Goal: Transaction & Acquisition: Book appointment/travel/reservation

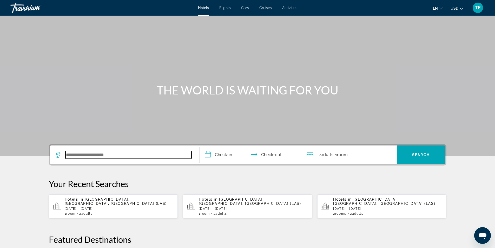
click at [98, 154] on input "Search widget" at bounding box center [129, 155] width 126 height 8
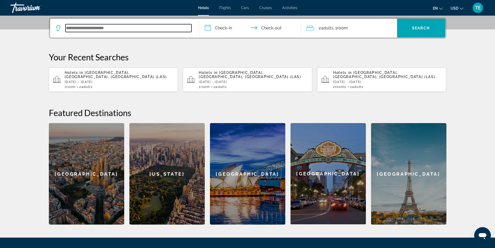
scroll to position [127, 0]
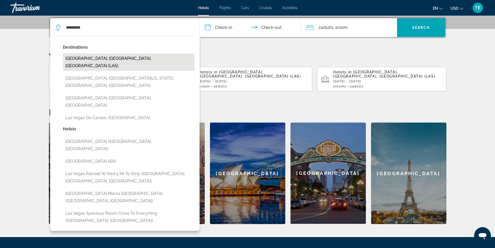
click at [117, 57] on button "[GEOGRAPHIC_DATA], [GEOGRAPHIC_DATA], [GEOGRAPHIC_DATA] (LAS)" at bounding box center [129, 62] width 132 height 17
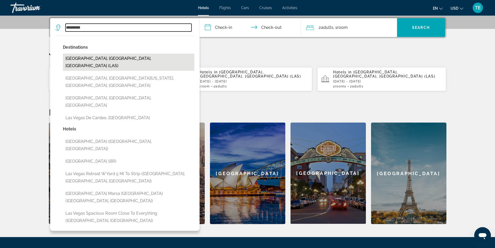
type input "**********"
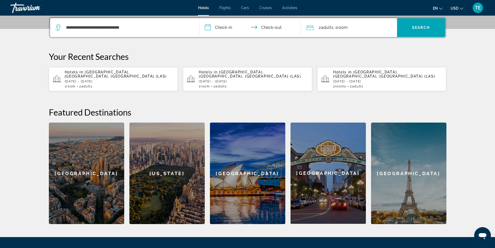
click at [224, 27] on input "**********" at bounding box center [252, 28] width 104 height 20
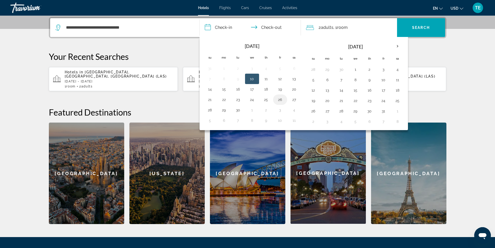
click at [280, 99] on button "26" at bounding box center [280, 99] width 8 height 7
click at [293, 99] on button "27" at bounding box center [294, 99] width 8 height 7
type input "**********"
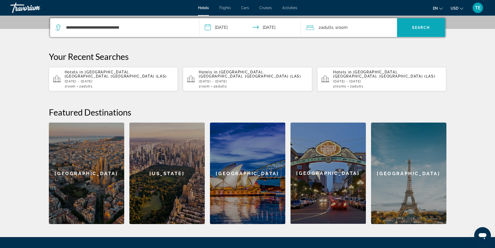
click at [437, 26] on span "Search widget" at bounding box center [421, 27] width 48 height 12
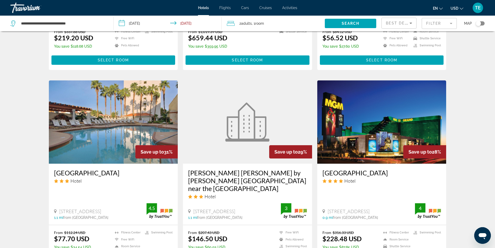
scroll to position [416, 0]
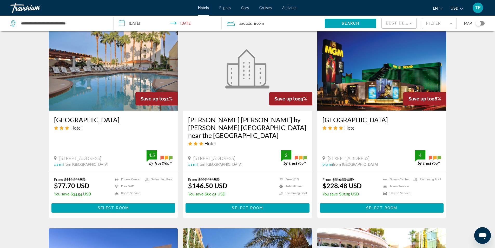
click at [349, 69] on img "Main content" at bounding box center [382, 68] width 129 height 83
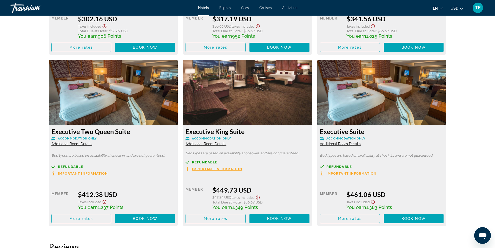
scroll to position [1274, 0]
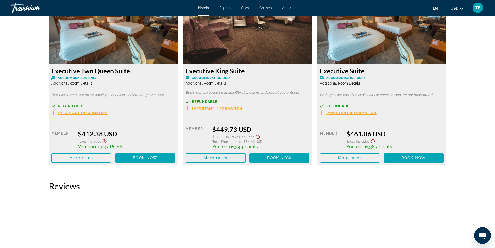
click at [216, 159] on span "More rates" at bounding box center [216, 158] width 24 height 4
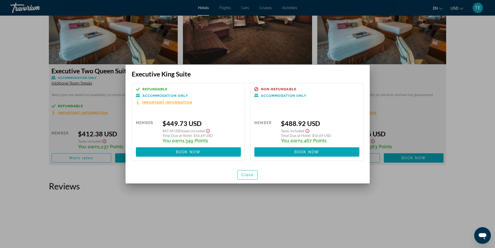
scroll to position [0, 0]
click at [247, 174] on span "Close" at bounding box center [248, 175] width 12 height 4
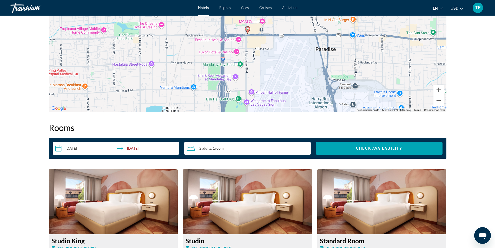
scroll to position [442, 0]
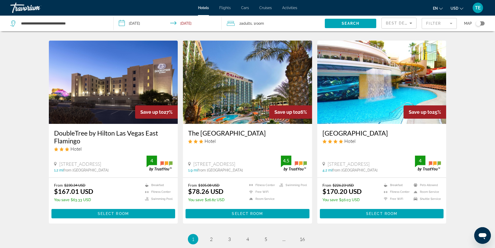
scroll to position [650, 0]
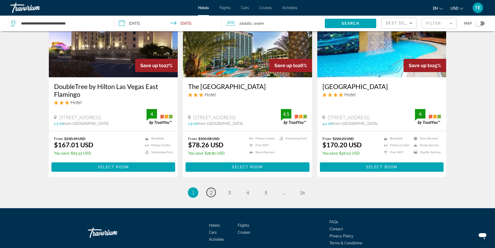
click at [211, 190] on span "2" at bounding box center [211, 193] width 3 height 6
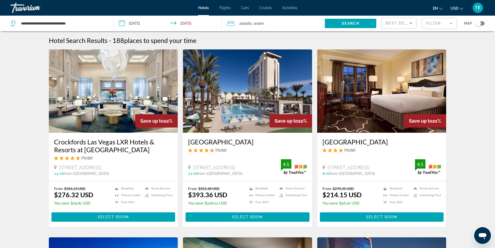
click at [117, 87] on img "Main content" at bounding box center [113, 90] width 129 height 83
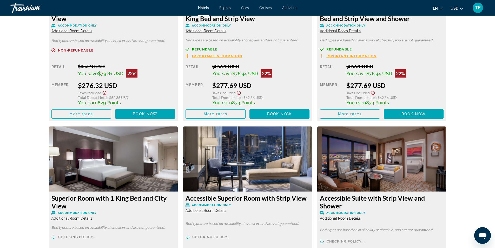
scroll to position [858, 0]
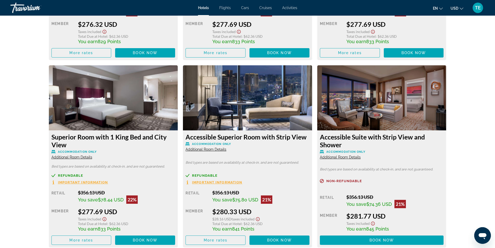
click at [339, 156] on span "Additional Room Details" at bounding box center [340, 157] width 41 height 4
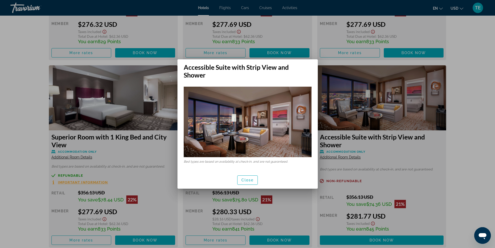
click at [339, 156] on div at bounding box center [247, 124] width 495 height 248
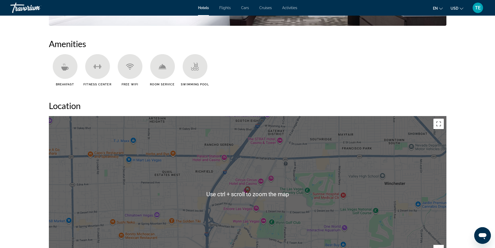
scroll to position [452, 0]
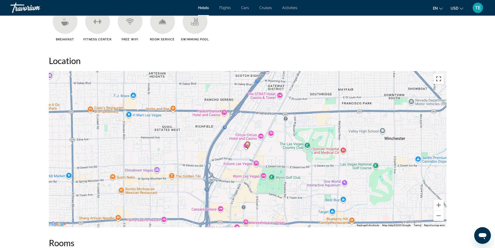
click at [440, 80] on button "Toggle fullscreen view" at bounding box center [439, 79] width 10 height 10
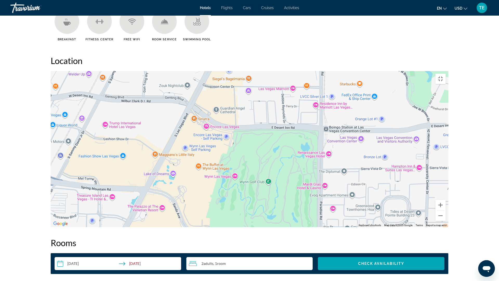
drag, startPoint x: 235, startPoint y: 223, endPoint x: 273, endPoint y: 170, distance: 64.6
click at [273, 170] on div "To activate drag with keyboard, press Alt + Enter. Once in keyboard drag state,…" at bounding box center [250, 149] width 398 height 156
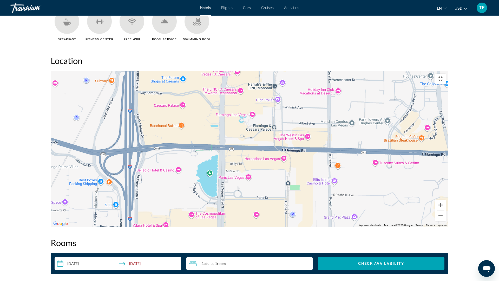
drag, startPoint x: 202, startPoint y: 246, endPoint x: 322, endPoint y: 44, distance: 235.1
click at [322, 71] on div "To activate drag with keyboard, press Alt + Enter. Once in keyboard drag state,…" at bounding box center [250, 149] width 398 height 156
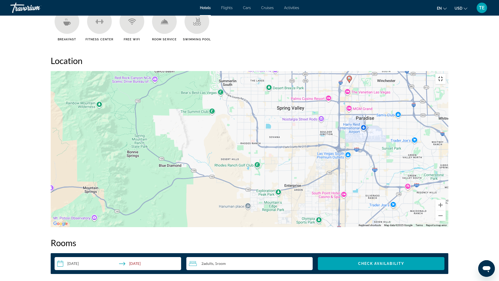
click at [446, 74] on button "Toggle fullscreen view" at bounding box center [441, 79] width 10 height 10
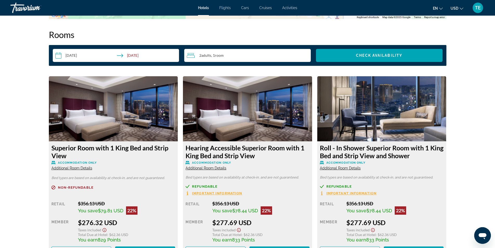
scroll to position [556, 0]
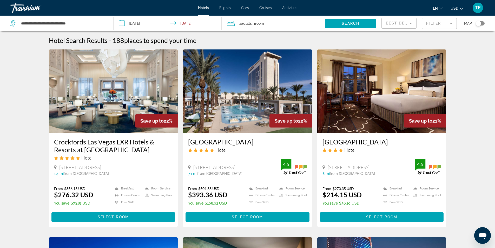
click at [238, 104] on img "Main content" at bounding box center [247, 90] width 129 height 83
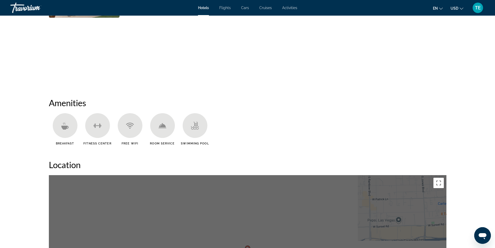
scroll to position [338, 0]
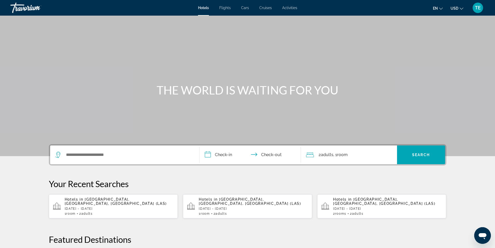
click at [113, 207] on p "[DATE] - [DATE]" at bounding box center [119, 209] width 109 height 4
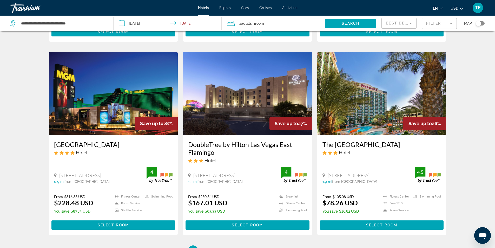
scroll to position [650, 0]
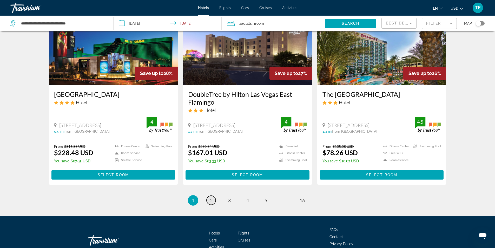
click at [211, 197] on span "2" at bounding box center [211, 200] width 3 height 6
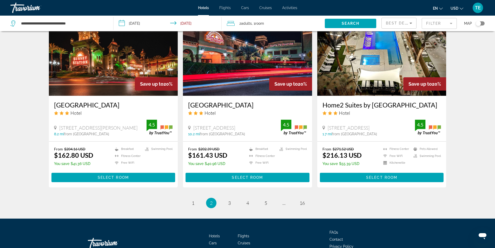
scroll to position [598, 0]
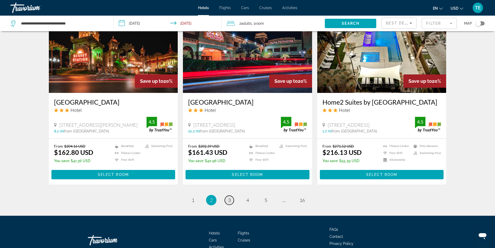
click at [228, 203] on span "3" at bounding box center [229, 200] width 3 height 6
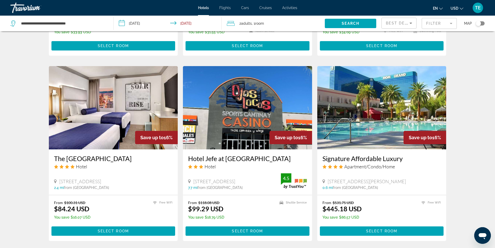
scroll to position [364, 0]
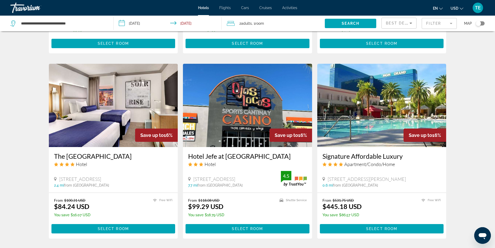
click at [377, 112] on img "Main content" at bounding box center [382, 105] width 129 height 83
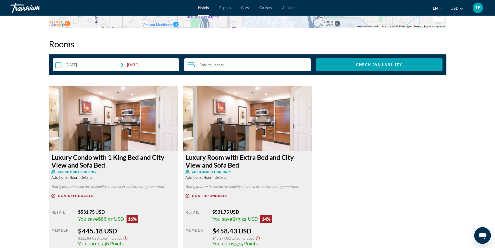
scroll to position [650, 0]
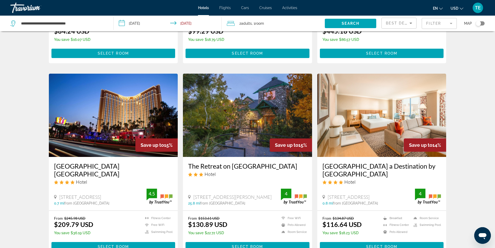
scroll to position [598, 0]
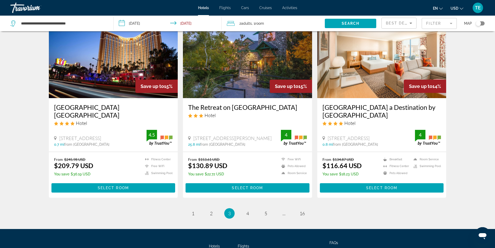
click at [109, 79] on img "Main content" at bounding box center [113, 56] width 129 height 83
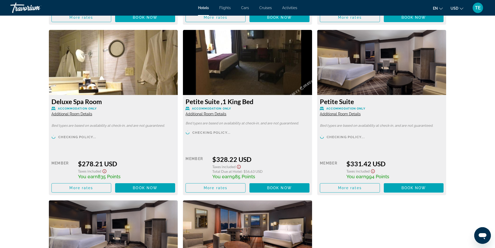
scroll to position [1066, 0]
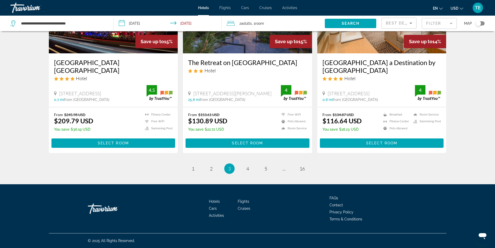
scroll to position [650, 0]
click at [248, 169] on span "4" at bounding box center [248, 169] width 3 height 6
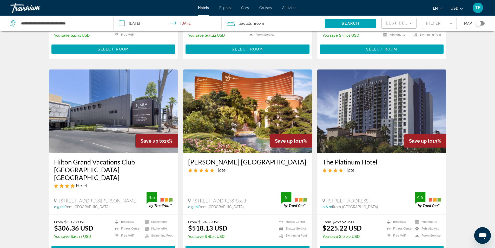
scroll to position [182, 0]
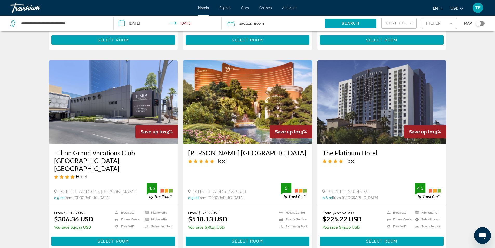
click at [89, 96] on img "Main content" at bounding box center [113, 101] width 129 height 83
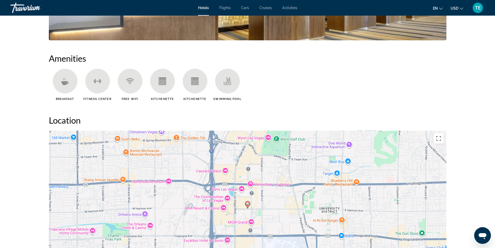
scroll to position [544, 0]
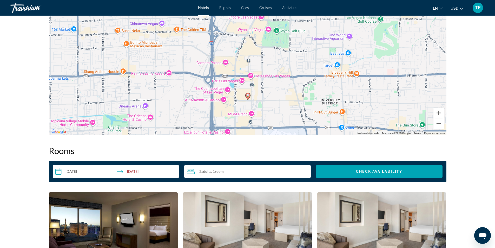
drag, startPoint x: 358, startPoint y: 74, endPoint x: 358, endPoint y: 118, distance: 44.2
click at [358, 118] on div "To activate drag with keyboard, press Alt + Enter. Once in keyboard drag state,…" at bounding box center [248, 57] width 398 height 156
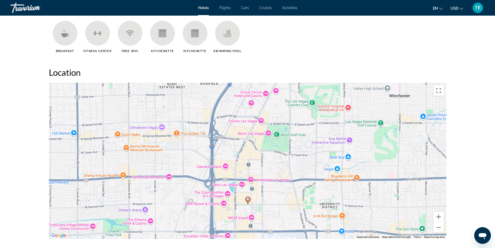
scroll to position [440, 0]
click at [437, 91] on button "Toggle fullscreen view" at bounding box center [439, 91] width 10 height 10
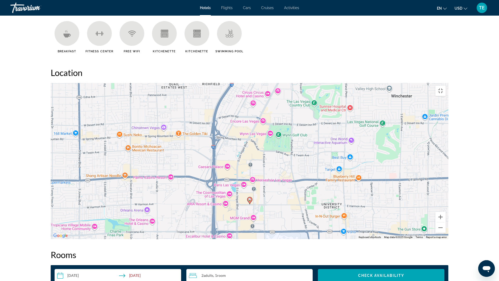
click at [250, 197] on icon "Main content" at bounding box center [250, 200] width 5 height 7
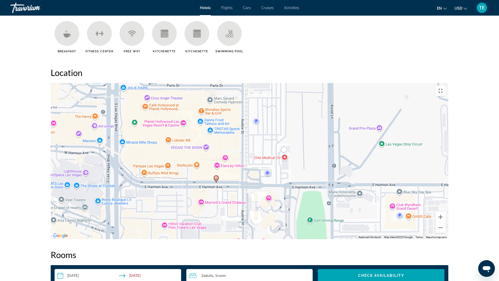
drag, startPoint x: 188, startPoint y: 145, endPoint x: 275, endPoint y: 162, distance: 88.4
click at [275, 162] on div "To activate drag with keyboard, press Alt + Enter. Once in keyboard drag state,…" at bounding box center [250, 161] width 398 height 156
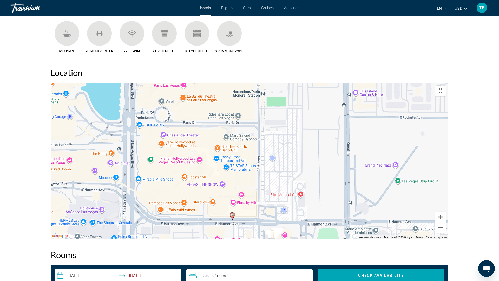
drag, startPoint x: 257, startPoint y: 147, endPoint x: 273, endPoint y: 186, distance: 42.6
click at [273, 186] on div "To activate drag with keyboard, press Alt + Enter. Once in keyboard drag state,…" at bounding box center [250, 161] width 398 height 156
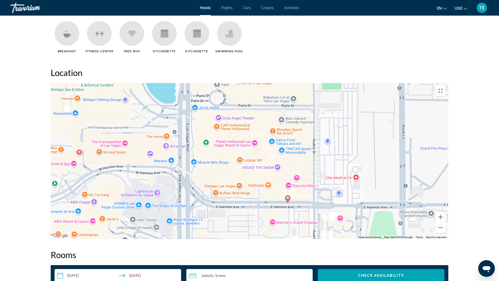
drag, startPoint x: 250, startPoint y: 214, endPoint x: 307, endPoint y: 197, distance: 59.1
click at [307, 197] on div "To activate drag with keyboard, press Alt + Enter. Once in keyboard drag state,…" at bounding box center [250, 161] width 398 height 156
click at [273, 202] on div "To activate drag with keyboard, press Alt + Enter. Once in keyboard drag state,…" at bounding box center [250, 161] width 398 height 156
click at [261, 190] on div "Marriott's Grand Chateau" at bounding box center [267, 194] width 47 height 8
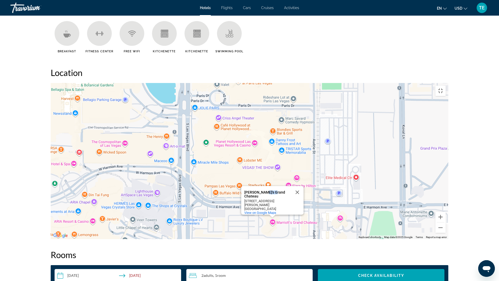
click at [261, 190] on div "Marriott's Grand Chateau" at bounding box center [267, 194] width 47 height 8
click at [305, 228] on div "To activate drag with keyboard, press Alt + Enter. Once in keyboard drag state,…" at bounding box center [250, 161] width 398 height 156
click at [238, 122] on div "To activate drag with keyboard, press Alt + Enter. Once in keyboard drag state,…" at bounding box center [250, 161] width 398 height 156
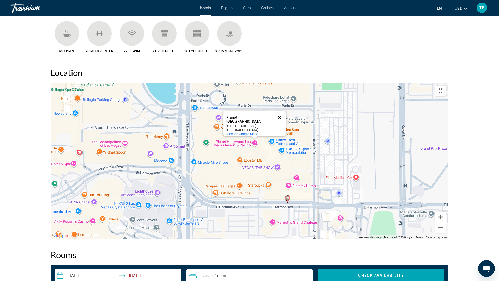
click at [280, 111] on button "Close" at bounding box center [279, 117] width 12 height 12
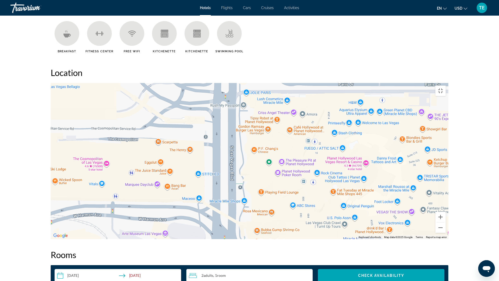
drag, startPoint x: 174, startPoint y: 88, endPoint x: 193, endPoint y: 146, distance: 61.2
click at [193, 146] on div "To activate drag with keyboard, press Alt + Enter. Once in keyboard drag state,…" at bounding box center [250, 161] width 398 height 156
click at [446, 86] on button "Toggle fullscreen view" at bounding box center [441, 91] width 10 height 10
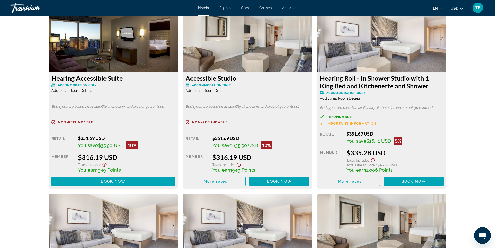
scroll to position [882, 0]
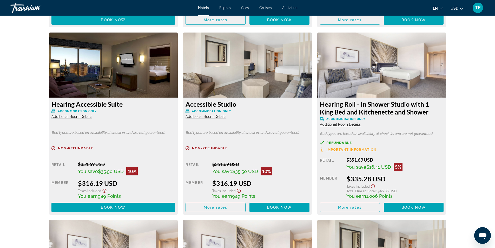
click at [341, 124] on span "Additional Room Details" at bounding box center [340, 124] width 41 height 4
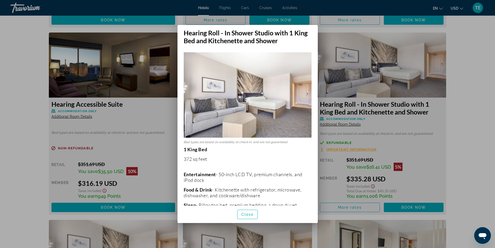
scroll to position [0, 0]
click at [252, 214] on span "Close" at bounding box center [248, 214] width 12 height 4
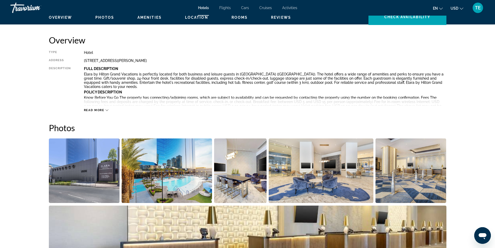
scroll to position [24, 0]
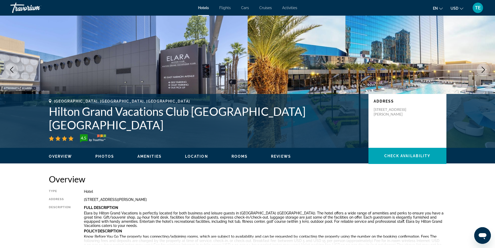
click at [49, 122] on h1 "Hilton Grand Vacations Club Elara Center Strip Las Vegas" at bounding box center [206, 118] width 315 height 27
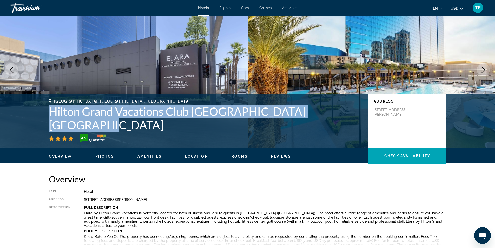
drag, startPoint x: 50, startPoint y: 123, endPoint x: 332, endPoint y: 123, distance: 282.2
click at [332, 123] on h1 "Hilton Grand Vacations Club Elara Center Strip Las Vegas" at bounding box center [206, 118] width 315 height 27
copy h1 "Hilton Grand Vacations Club Elara Center Strip Las Vegas"
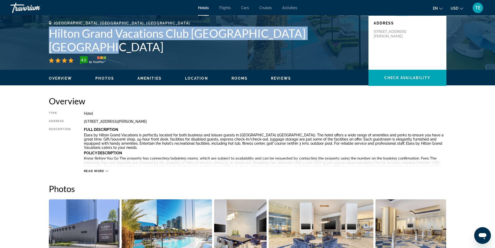
click at [106, 171] on icon "Main content" at bounding box center [107, 171] width 3 height 3
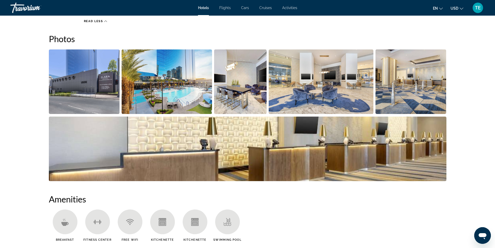
scroll to position [258, 0]
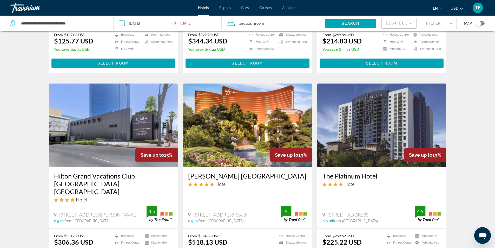
scroll to position [182, 0]
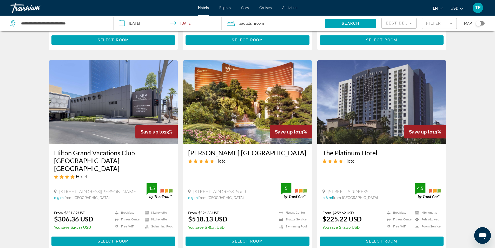
click at [373, 100] on img "Main content" at bounding box center [382, 101] width 129 height 83
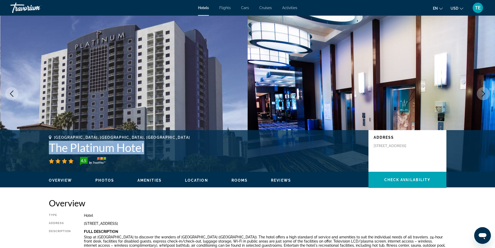
drag, startPoint x: 150, startPoint y: 149, endPoint x: 48, endPoint y: 149, distance: 101.7
click at [48, 149] on div "Las Vegas, NV, United States The Platinum Hotel 4.5 Address 211 E Flamingo Rd, …" at bounding box center [247, 150] width 419 height 31
copy h1 "The Platinum Hotel"
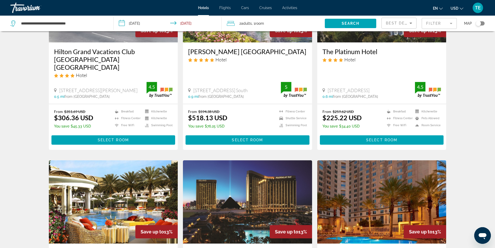
scroll to position [208, 0]
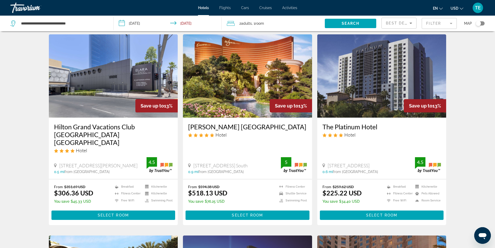
click at [240, 69] on img "Main content" at bounding box center [247, 75] width 129 height 83
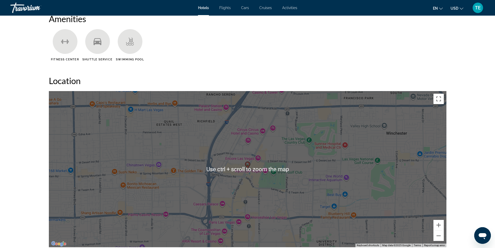
scroll to position [429, 0]
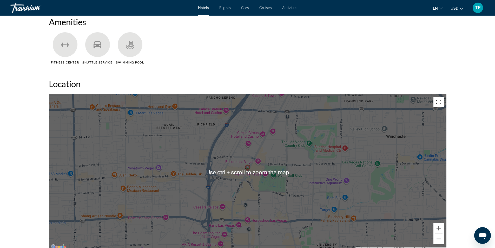
click at [439, 103] on button "Toggle fullscreen view" at bounding box center [439, 102] width 10 height 10
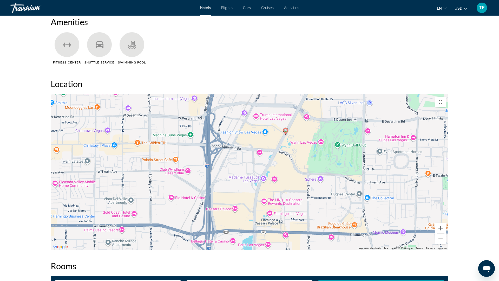
drag, startPoint x: 249, startPoint y: 166, endPoint x: 297, endPoint y: 163, distance: 48.2
click at [297, 163] on div "To activate drag with keyboard, press Alt + Enter. Once in keyboard drag state,…" at bounding box center [250, 172] width 398 height 156
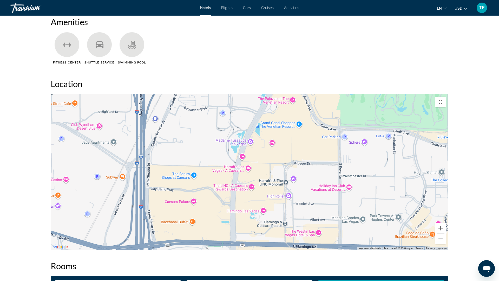
drag, startPoint x: 267, startPoint y: 179, endPoint x: 336, endPoint y: 206, distance: 74.5
click at [336, 206] on div "To activate drag with keyboard, press Alt + Enter. Once in keyboard drag state,…" at bounding box center [250, 172] width 398 height 156
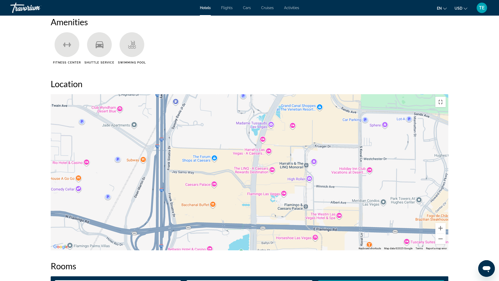
drag, startPoint x: 307, startPoint y: 219, endPoint x: 313, endPoint y: 147, distance: 72.2
click at [313, 147] on div "To activate drag with keyboard, press Alt + Enter. Once in keyboard drag state,…" at bounding box center [250, 172] width 398 height 156
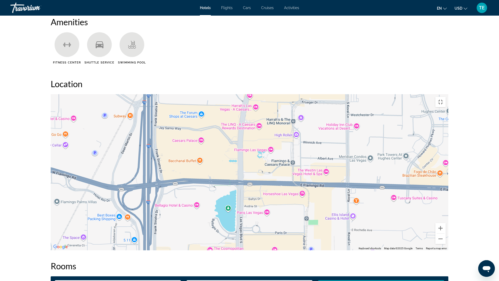
drag, startPoint x: 324, startPoint y: 236, endPoint x: 310, endPoint y: 187, distance: 50.3
click at [310, 187] on div "To activate drag with keyboard, press Alt + Enter. Once in keyboard drag state,…" at bounding box center [250, 172] width 398 height 156
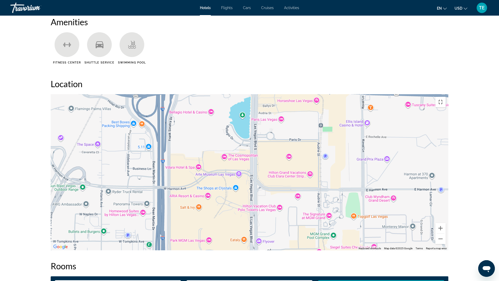
drag, startPoint x: 323, startPoint y: 144, endPoint x: 337, endPoint y: 52, distance: 93.2
click at [337, 94] on div "To activate drag with keyboard, press Alt + Enter. Once in keyboard drag state,…" at bounding box center [250, 172] width 398 height 156
click at [446, 97] on button "Toggle fullscreen view" at bounding box center [441, 102] width 10 height 10
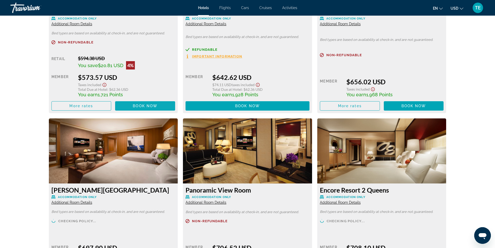
scroll to position [1053, 0]
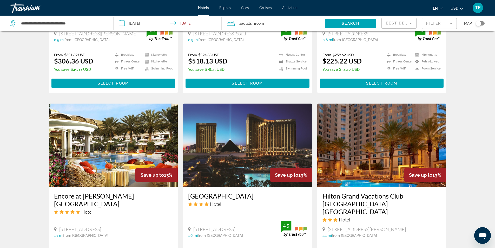
scroll to position [364, 0]
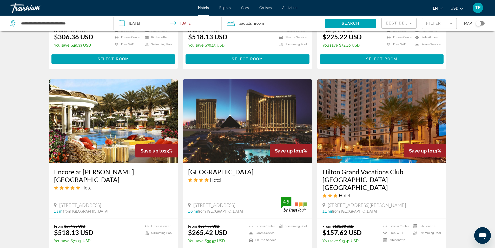
click at [240, 106] on img "Main content" at bounding box center [247, 120] width 129 height 83
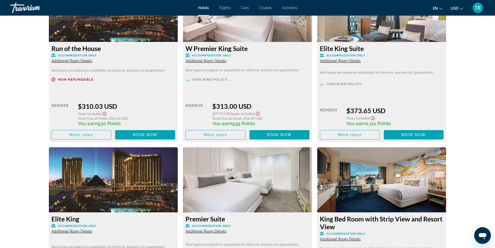
scroll to position [1326, 0]
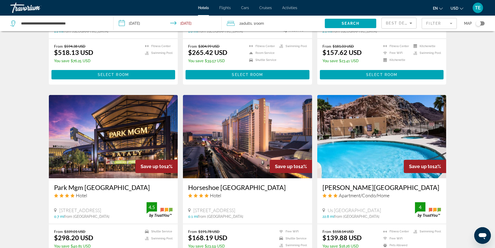
scroll to position [546, 0]
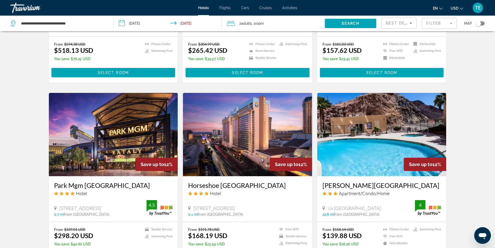
click at [129, 101] on img "Main content" at bounding box center [113, 134] width 129 height 83
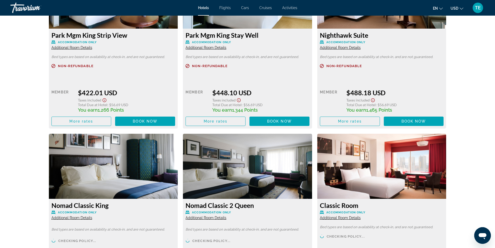
scroll to position [1352, 0]
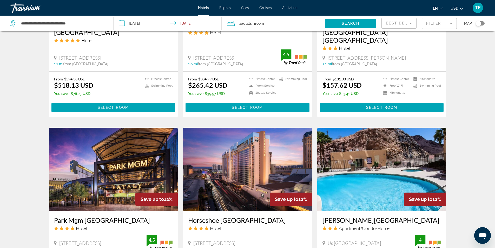
scroll to position [598, 0]
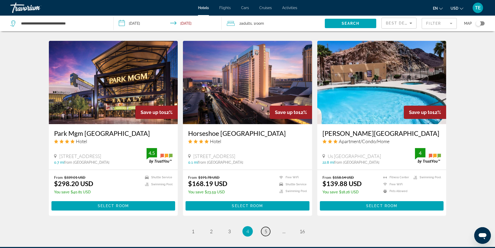
click at [264, 227] on link "page 5" at bounding box center [265, 231] width 9 height 9
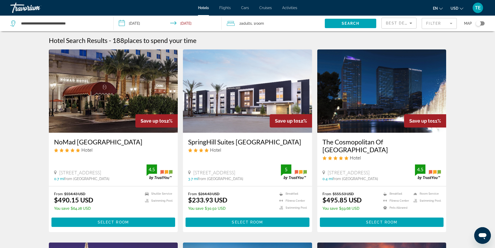
click at [352, 86] on img "Main content" at bounding box center [382, 90] width 129 height 83
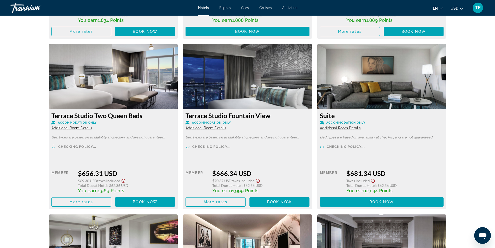
scroll to position [1040, 0]
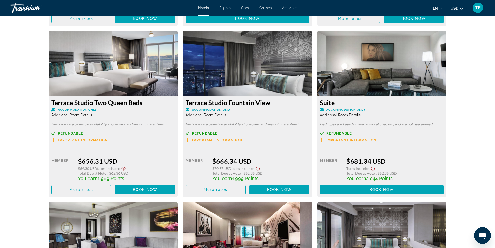
click at [215, 113] on span "Additional Room Details" at bounding box center [206, 115] width 41 height 4
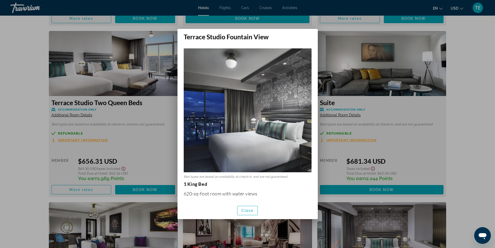
scroll to position [0, 0]
click at [150, 135] on div at bounding box center [247, 124] width 495 height 248
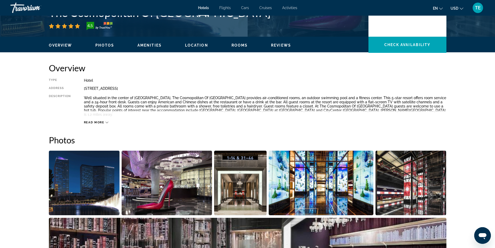
scroll to position [52, 0]
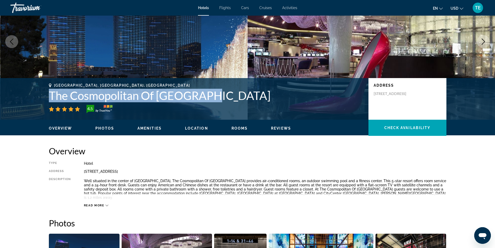
drag, startPoint x: 49, startPoint y: 93, endPoint x: 218, endPoint y: 100, distance: 169.4
click at [218, 100] on h1 "The Cosmopolitan Of Las Vegas" at bounding box center [206, 96] width 315 height 14
copy h1 "The Cosmopolitan Of Las Vegas"
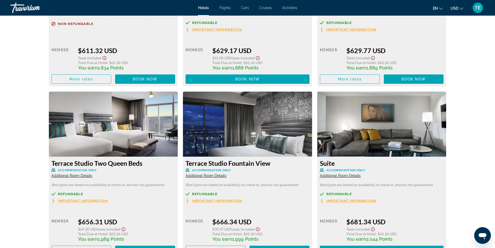
scroll to position [1014, 0]
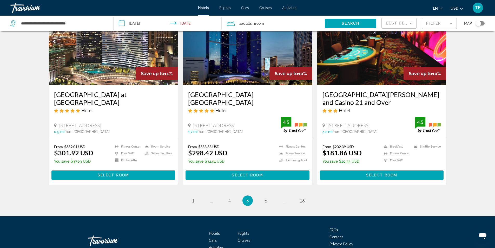
scroll to position [635, 0]
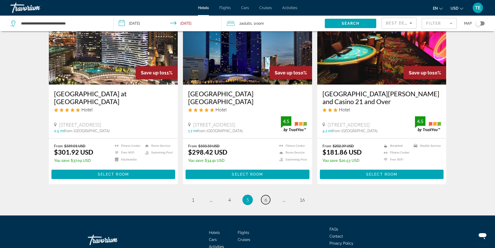
click at [265, 197] on span "6" at bounding box center [266, 200] width 3 height 6
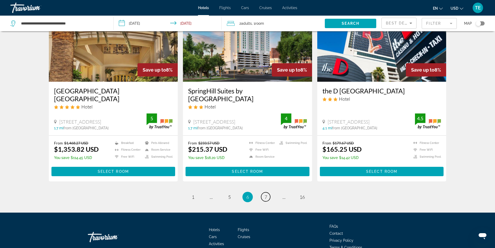
scroll to position [651, 0]
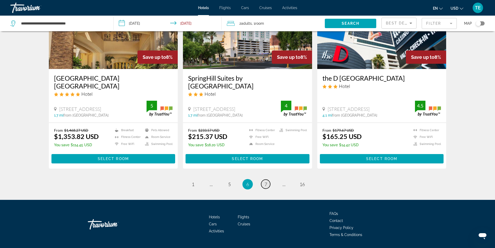
click at [265, 181] on span "7" at bounding box center [266, 184] width 3 height 6
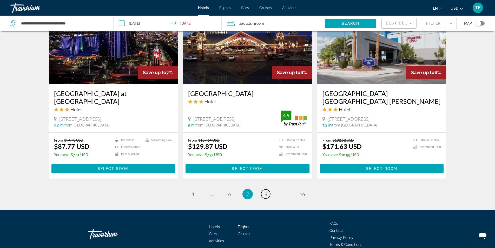
scroll to position [645, 0]
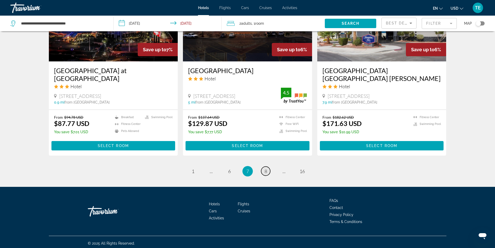
click at [267, 170] on span "8" at bounding box center [266, 171] width 3 height 6
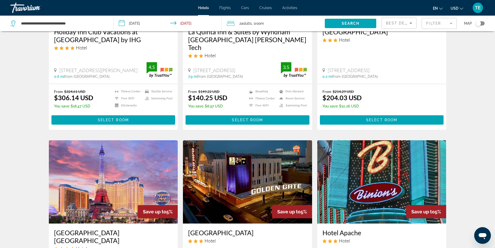
scroll to position [182, 0]
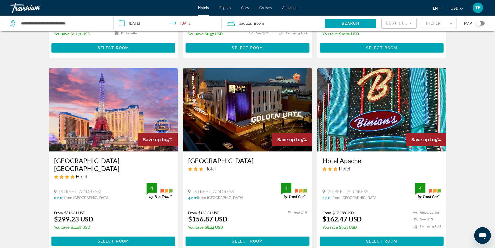
click at [105, 107] on img "Main content" at bounding box center [113, 109] width 129 height 83
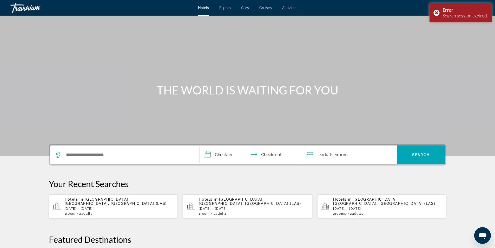
click at [105, 202] on div "Hotels in Las Vegas, NV, United States (LAS) Fri, 26 Sep - Sat, 27 Sep 1 Room r…" at bounding box center [119, 206] width 109 height 18
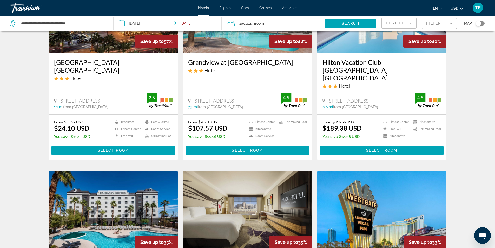
scroll to position [78, 0]
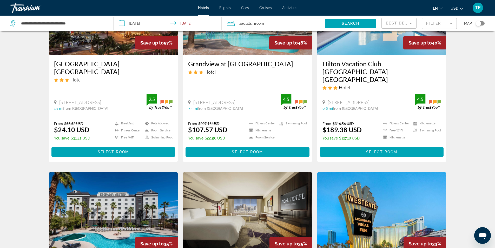
click at [452, 23] on mat-form-field "Filter" at bounding box center [439, 23] width 35 height 11
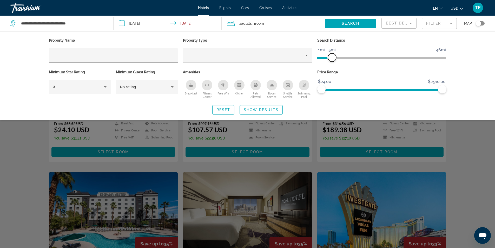
drag, startPoint x: 401, startPoint y: 57, endPoint x: 334, endPoint y: 65, distance: 68.2
click at [334, 65] on div "Search Distance 1mi 46mi 5mi" at bounding box center [382, 53] width 134 height 32
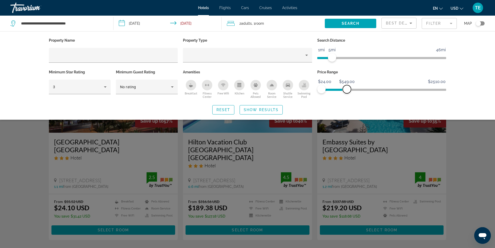
drag, startPoint x: 441, startPoint y: 89, endPoint x: 347, endPoint y: 95, distance: 93.6
click at [347, 95] on div "Price Range $24.00 $2510.00 $24.00 $549.00" at bounding box center [382, 83] width 134 height 31
click at [104, 87] on icon "Hotel Filters" at bounding box center [105, 87] width 6 height 6
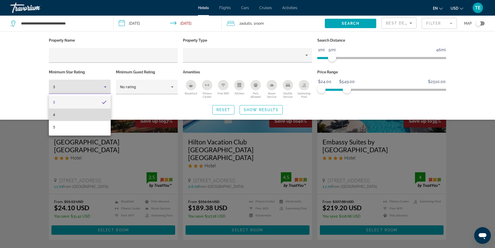
click at [73, 115] on mat-option "4" at bounding box center [80, 114] width 62 height 12
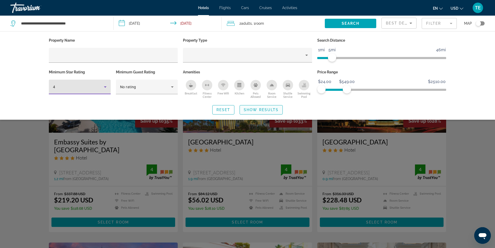
click at [265, 111] on span "Show Results" at bounding box center [261, 110] width 35 height 4
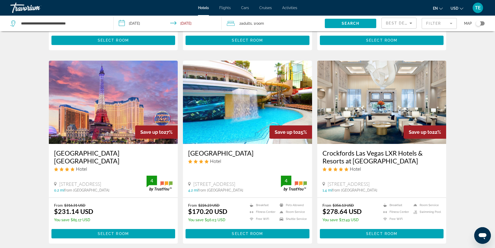
scroll to position [182, 0]
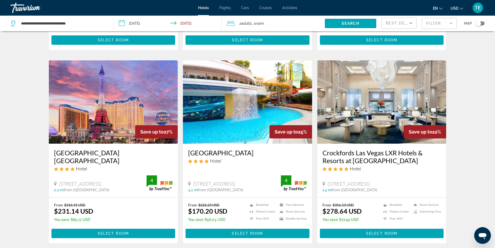
click at [108, 101] on img "Main content" at bounding box center [113, 101] width 129 height 83
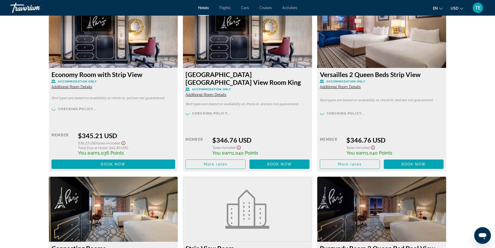
scroll to position [1698, 0]
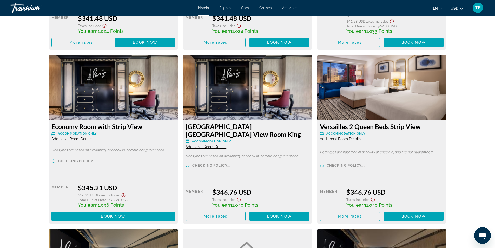
drag, startPoint x: 424, startPoint y: 122, endPoint x: 317, endPoint y: 123, distance: 107.1
click at [317, 123] on div "Versailles 2 Queen Beds Strip View Accommodation Only Additional Room Details B…" at bounding box center [382, 139] width 134 height 169
copy h3 "Versailles 2 Queen Beds Strip View"
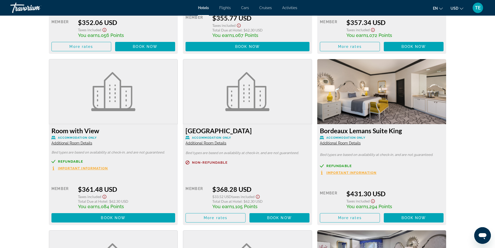
scroll to position [2219, 0]
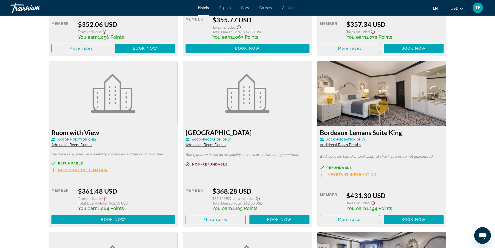
click at [208, 143] on span "Additional Room Details" at bounding box center [206, 145] width 41 height 4
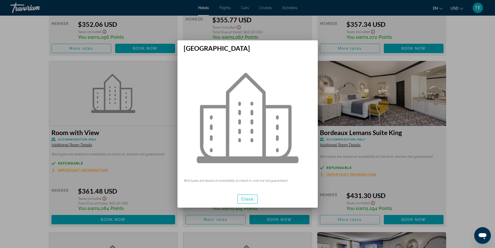
click at [249, 204] on span "button" at bounding box center [248, 199] width 20 height 12
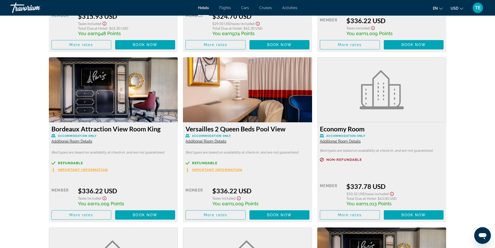
scroll to position [1179, 0]
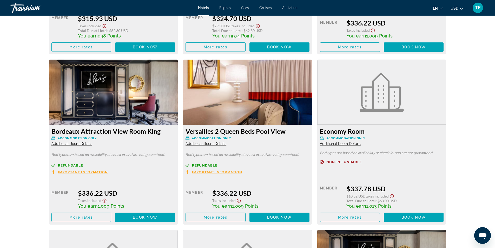
click at [209, 144] on span "Additional Room Details" at bounding box center [206, 143] width 41 height 4
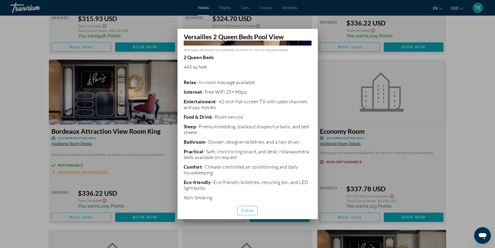
scroll to position [93, 0]
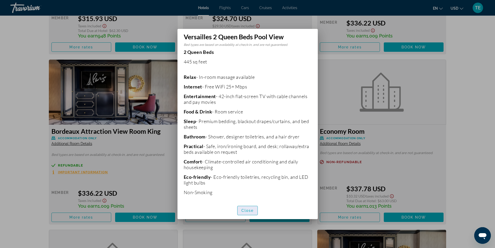
click at [248, 211] on span "Close" at bounding box center [248, 210] width 12 height 4
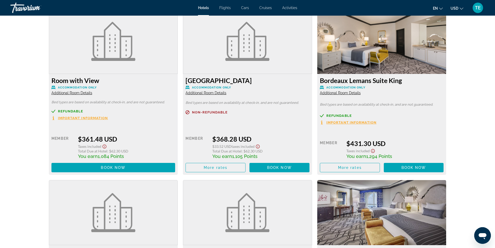
scroll to position [2375, 0]
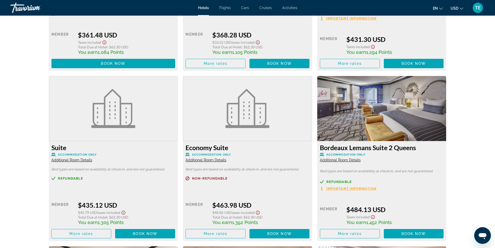
click at [345, 158] on span "Additional Room Details" at bounding box center [340, 160] width 41 height 4
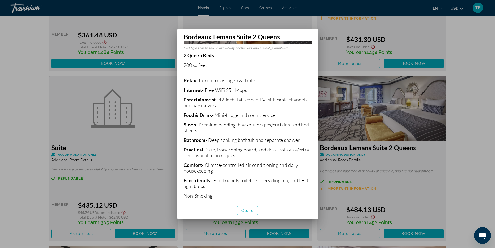
scroll to position [93, 0]
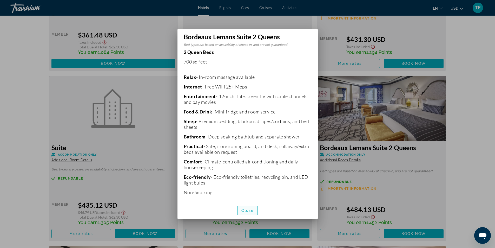
click at [246, 210] on span "Close" at bounding box center [248, 210] width 12 height 4
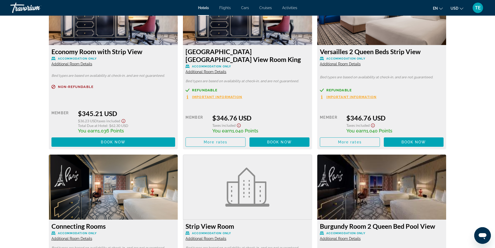
scroll to position [1777, 0]
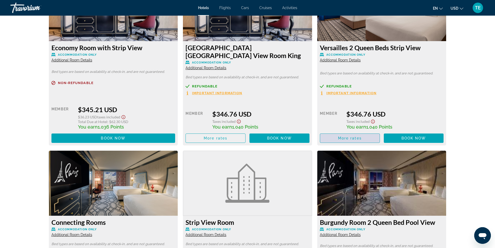
click at [349, 136] on span "More rates" at bounding box center [350, 138] width 24 height 4
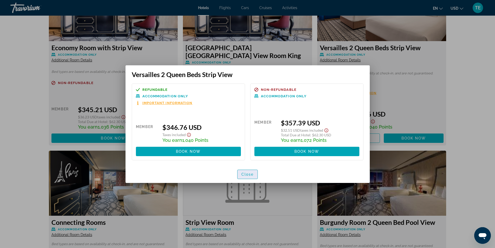
click at [250, 173] on span "Close" at bounding box center [248, 174] width 12 height 4
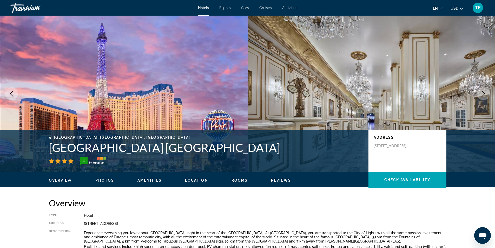
scroll to position [1777, 0]
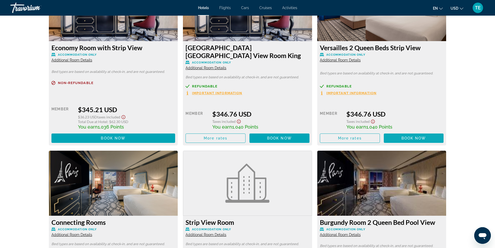
click at [408, 136] on span "Book now" at bounding box center [414, 138] width 25 height 4
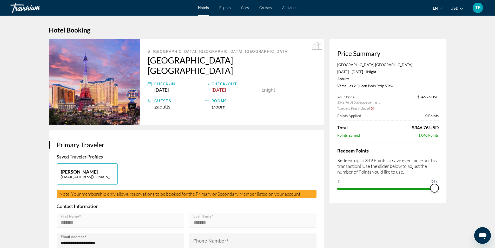
drag, startPoint x: 342, startPoint y: 181, endPoint x: 440, endPoint y: 184, distance: 98.3
click at [440, 184] on div "Price Summary Paris Las Vegas Sep 26, 2025 - Sep 27, 2025 - 1 Night Nights 2 Ad…" at bounding box center [388, 121] width 117 height 164
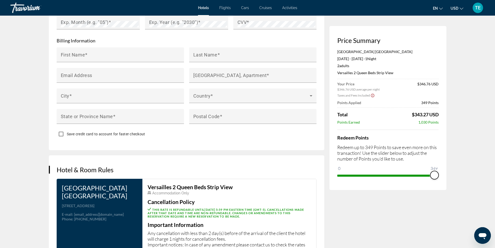
scroll to position [546, 0]
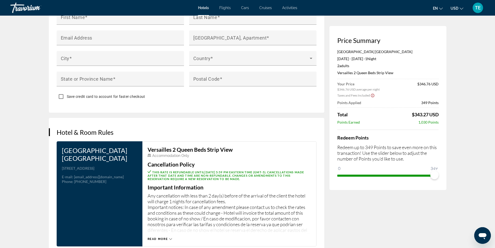
click at [170, 237] on icon "Main content" at bounding box center [170, 238] width 3 height 3
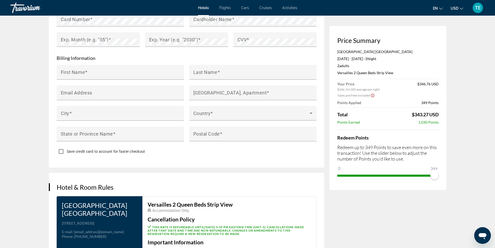
scroll to position [490, 0]
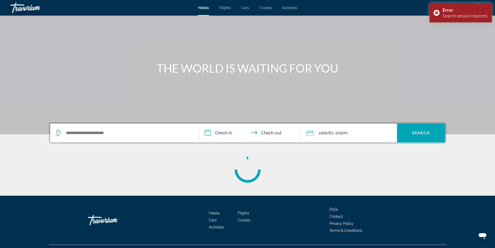
scroll to position [33, 0]
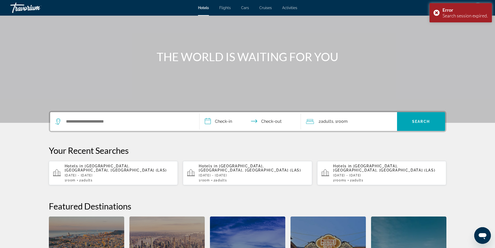
click at [117, 173] on div "Hotels in Las Vegas, NV, United States (LAS) Fri, 26 Sep - Sat, 27 Sep 1 Room r…" at bounding box center [119, 173] width 109 height 18
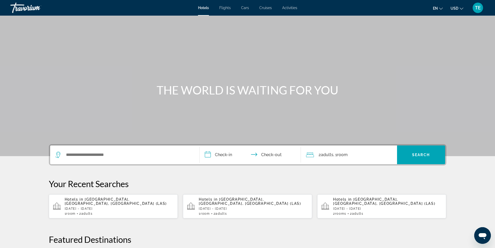
click at [93, 207] on p "[DATE] - [DATE]" at bounding box center [119, 209] width 109 height 4
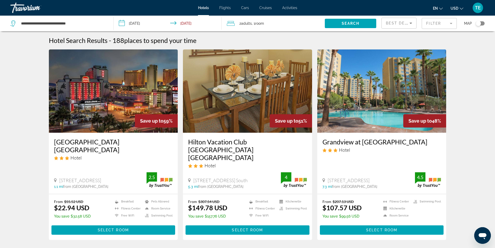
click at [453, 22] on mat-form-field "Filter" at bounding box center [439, 23] width 35 height 11
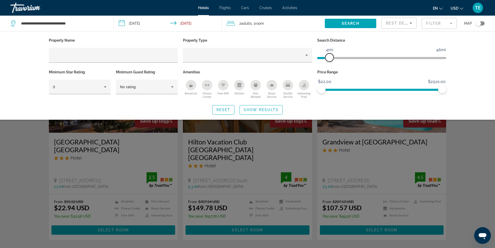
drag, startPoint x: 401, startPoint y: 56, endPoint x: 329, endPoint y: 57, distance: 71.3
click at [329, 57] on span "ngx-slider" at bounding box center [330, 57] width 8 height 8
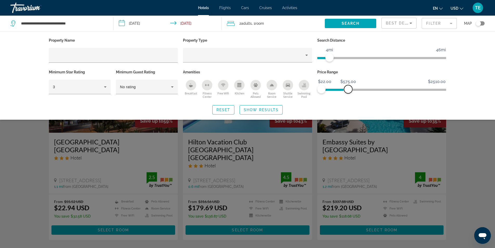
drag, startPoint x: 443, startPoint y: 89, endPoint x: 348, endPoint y: 92, distance: 94.7
click at [348, 92] on span "ngx-slider-max" at bounding box center [348, 89] width 8 height 8
click at [103, 85] on icon "Hotel Filters" at bounding box center [105, 87] width 6 height 6
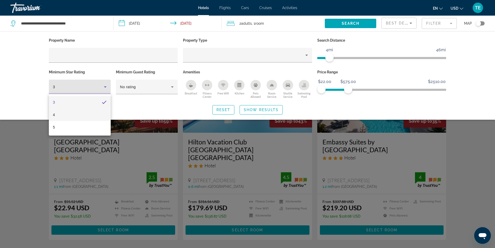
click at [64, 115] on mat-option "4" at bounding box center [80, 114] width 62 height 12
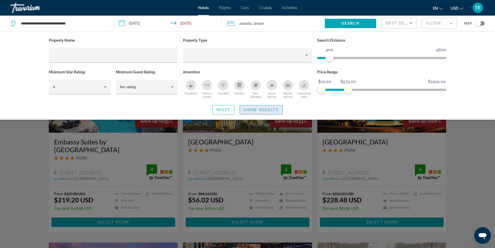
click at [268, 110] on span "Show Results" at bounding box center [261, 110] width 35 height 4
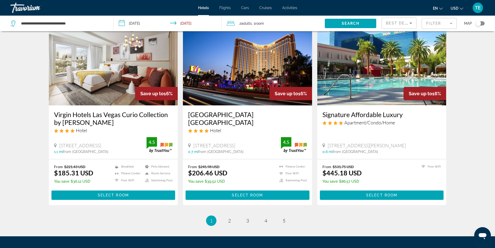
scroll to position [624, 0]
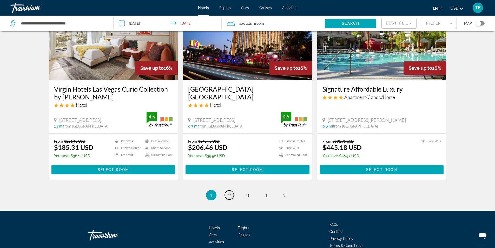
click at [230, 192] on span "2" at bounding box center [229, 195] width 3 height 6
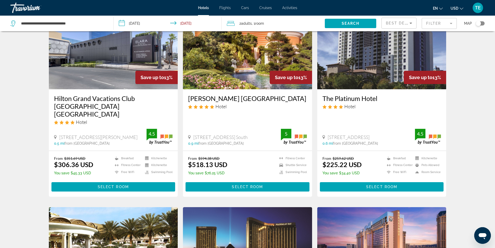
scroll to position [234, 0]
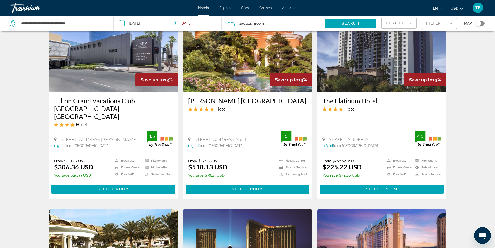
click at [101, 100] on h3 "Hilton Grand Vacations Club Elara Center Strip Las Vegas" at bounding box center [113, 108] width 119 height 23
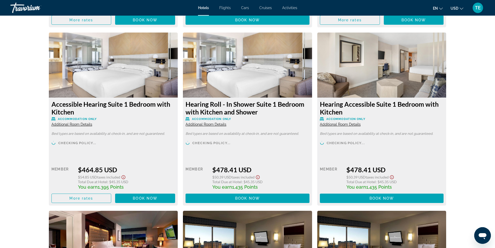
scroll to position [2021, 0]
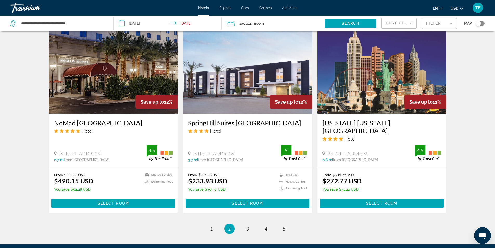
scroll to position [643, 0]
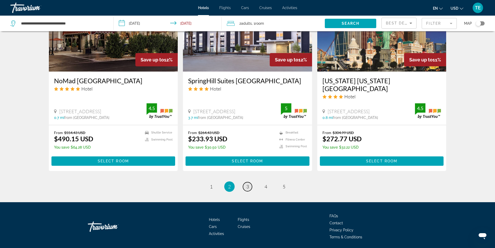
click at [246, 182] on link "page 3" at bounding box center [247, 186] width 9 height 9
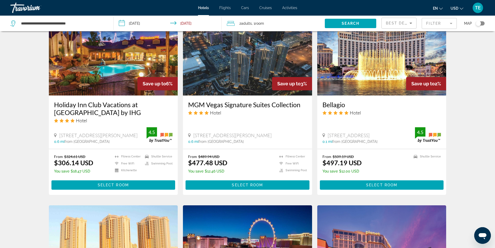
scroll to position [416, 0]
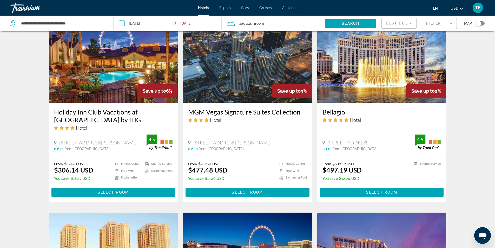
click at [387, 62] on img "Main content" at bounding box center [382, 61] width 129 height 83
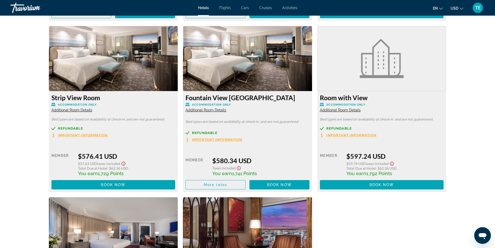
scroll to position [1156, 0]
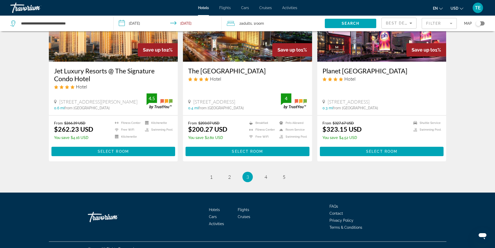
scroll to position [651, 0]
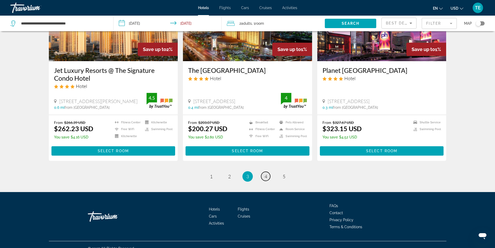
click at [264, 172] on link "page 4" at bounding box center [265, 176] width 9 height 9
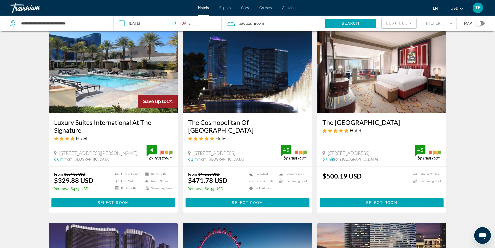
scroll to position [52, 0]
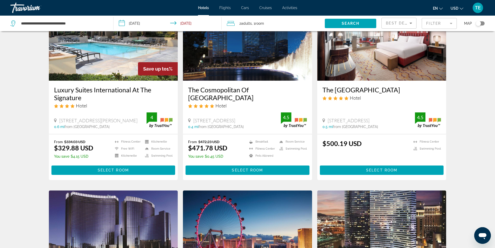
click at [243, 52] on img "Main content" at bounding box center [247, 38] width 129 height 83
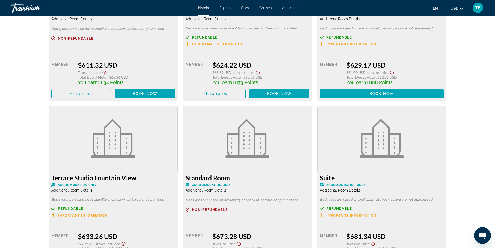
scroll to position [1014, 0]
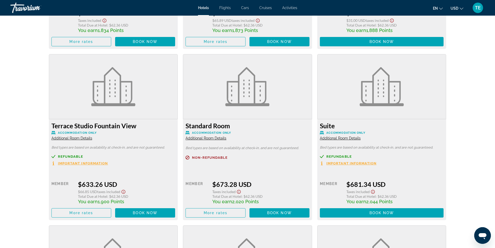
click at [78, 136] on span "Additional Room Details" at bounding box center [71, 138] width 41 height 4
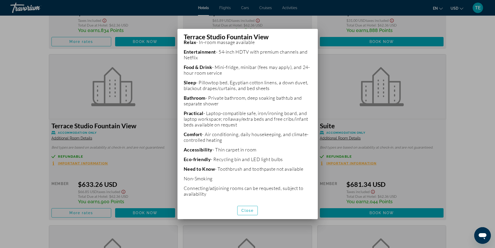
scroll to position [157, 0]
click at [245, 209] on span "Close" at bounding box center [248, 210] width 12 height 4
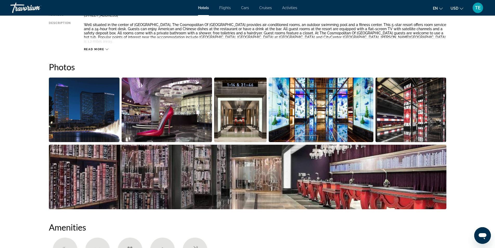
scroll to position [182, 0]
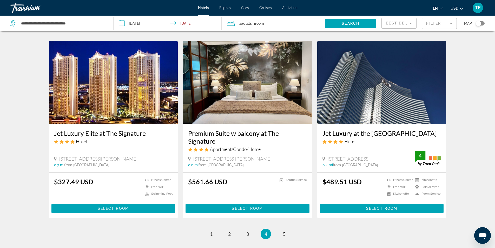
scroll to position [624, 0]
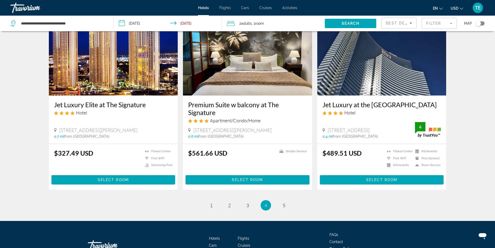
click at [355, 58] on img "Main content" at bounding box center [382, 53] width 129 height 83
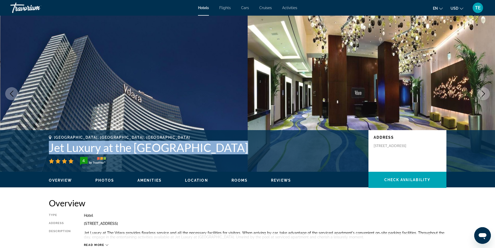
drag, startPoint x: 49, startPoint y: 148, endPoint x: 237, endPoint y: 148, distance: 188.3
click at [237, 148] on h1 "Jet Luxury at the Vdara Condo Hotel" at bounding box center [206, 148] width 315 height 14
copy h1 "Jet Luxury at the Vdara Condo Hotel"
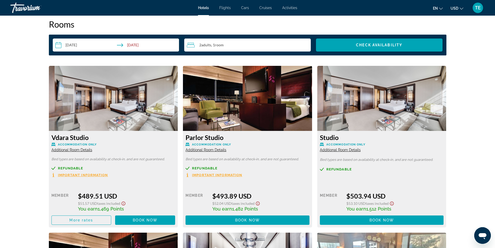
scroll to position [650, 0]
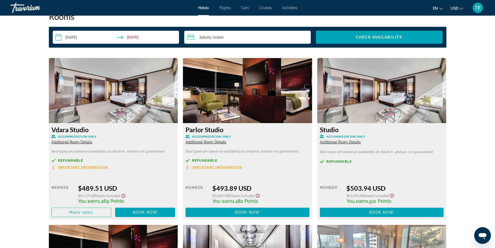
click at [199, 141] on span "Additional Room Details" at bounding box center [206, 142] width 41 height 4
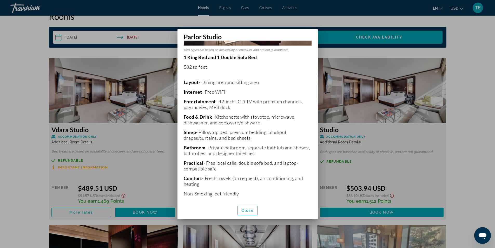
scroll to position [61, 0]
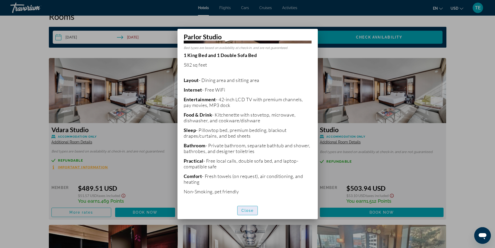
click at [247, 209] on span "Close" at bounding box center [248, 210] width 12 height 4
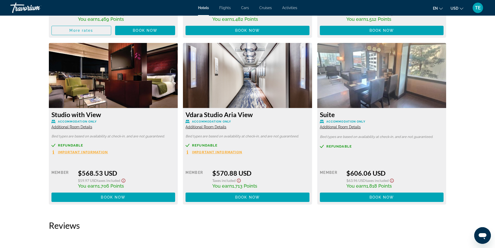
scroll to position [832, 0]
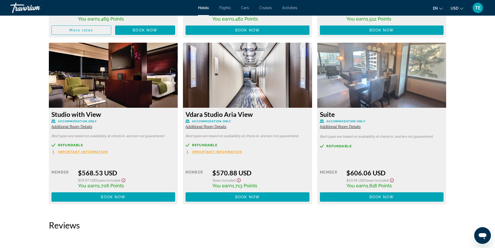
click at [206, 127] on span "Additional Room Details" at bounding box center [206, 127] width 41 height 4
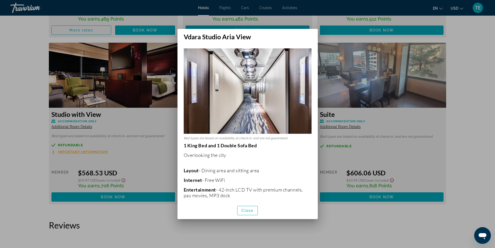
click at [168, 74] on div at bounding box center [247, 124] width 495 height 248
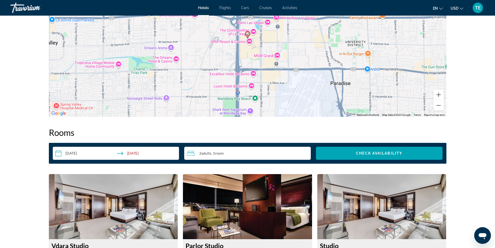
scroll to position [520, 0]
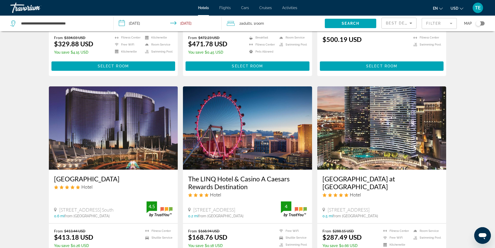
scroll to position [182, 0]
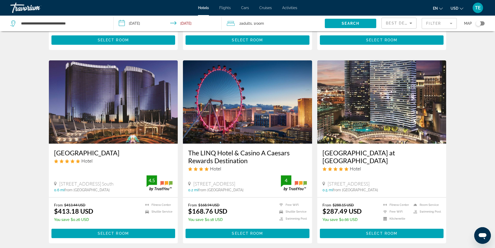
click at [378, 153] on h3 "Vdara Hotel & Spa at ARIA Las Vegas" at bounding box center [382, 157] width 119 height 16
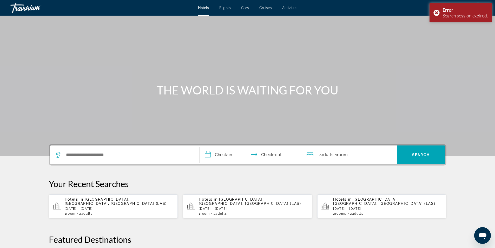
click at [93, 201] on span "[GEOGRAPHIC_DATA], [GEOGRAPHIC_DATA], [GEOGRAPHIC_DATA] (LAS)" at bounding box center [116, 201] width 102 height 8
click at [114, 207] on p "[DATE] - [DATE]" at bounding box center [119, 209] width 109 height 4
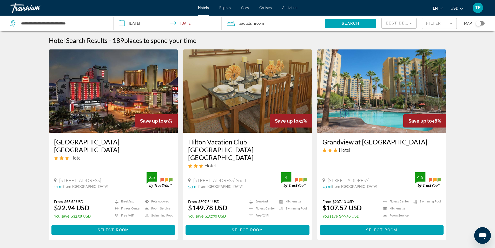
click at [450, 24] on mat-form-field "Filter" at bounding box center [439, 23] width 35 height 11
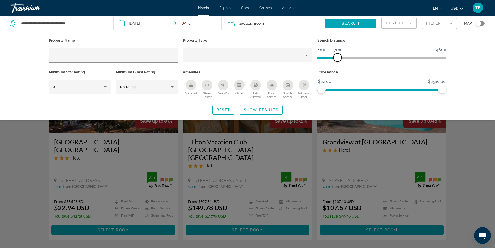
drag, startPoint x: 399, startPoint y: 57, endPoint x: 337, endPoint y: 65, distance: 62.9
click at [337, 65] on div "Search Distance 1mi 46mi 7mi" at bounding box center [382, 53] width 134 height 32
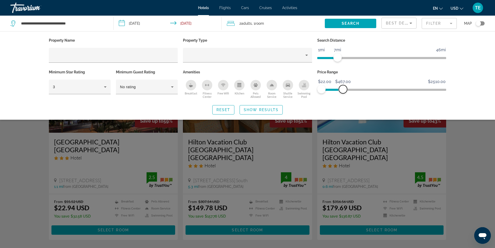
drag, startPoint x: 443, startPoint y: 88, endPoint x: 343, endPoint y: 95, distance: 99.6
click at [343, 95] on div "Price Range $22.00 $2510.00 $22.00 $467.00 $22.00 - $462.00" at bounding box center [382, 83] width 134 height 31
click at [106, 85] on icon "Hotel Filters" at bounding box center [105, 87] width 6 height 6
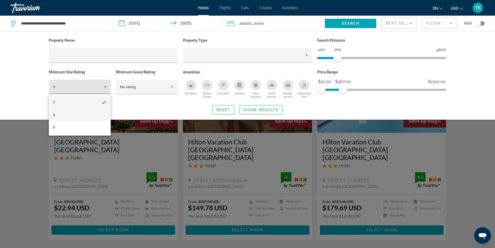
click at [59, 115] on mat-option "4" at bounding box center [80, 114] width 62 height 12
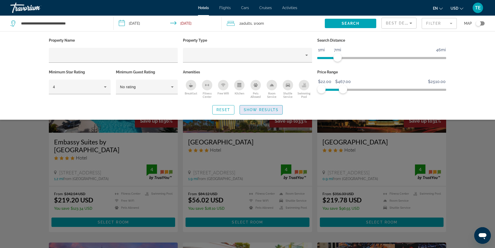
click at [258, 111] on span "Show Results" at bounding box center [261, 110] width 35 height 4
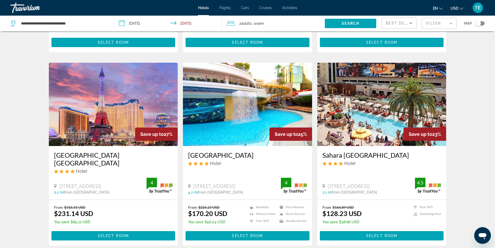
scroll to position [182, 0]
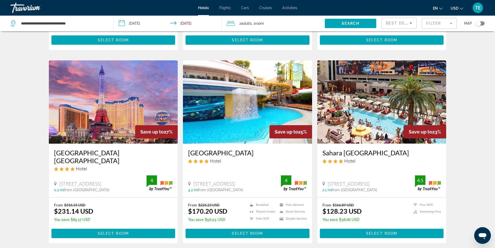
click at [104, 95] on img "Main content" at bounding box center [113, 101] width 129 height 83
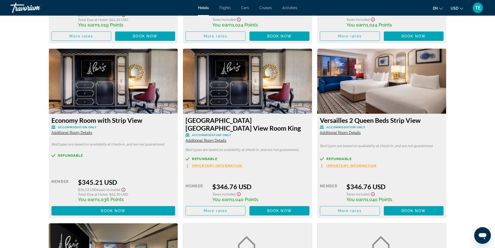
scroll to position [1742, 0]
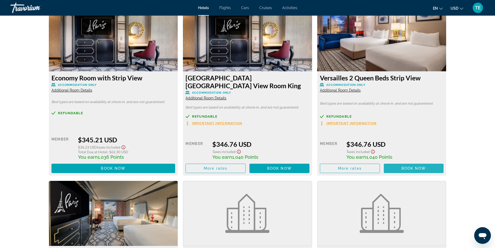
click at [410, 166] on span "Book now" at bounding box center [414, 168] width 25 height 4
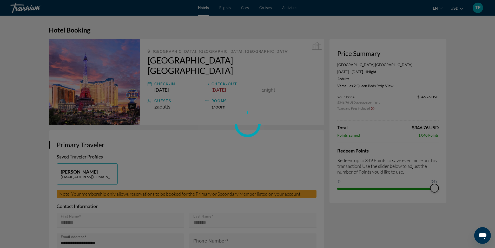
drag, startPoint x: 344, startPoint y: 180, endPoint x: 439, endPoint y: 183, distance: 95.7
click at [439, 183] on div "Skip to main content Hotels Flights Cars Cruises Activities Hotels Flights Cars…" at bounding box center [247, 124] width 495 height 248
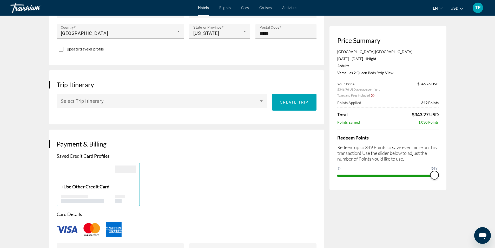
scroll to position [338, 0]
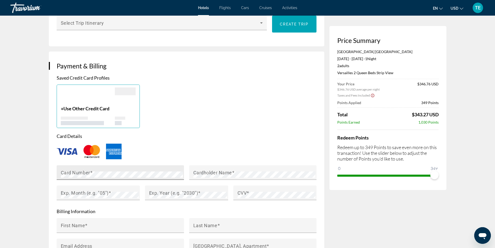
click at [66, 165] on div "Card Number" at bounding box center [122, 172] width 122 height 15
click at [223, 170] on mat-label "Cardholder Name" at bounding box center [212, 172] width 39 height 5
click at [95, 190] on mat-label "Exp. Month (e.g. "05")" at bounding box center [85, 192] width 48 height 5
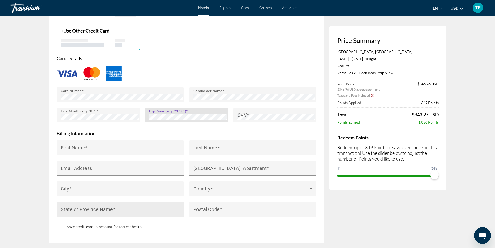
scroll to position [416, 0]
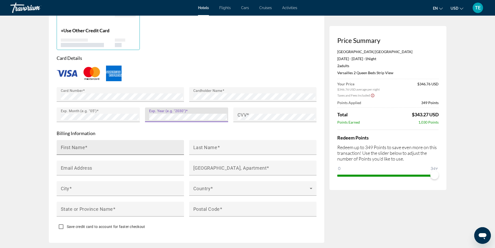
click at [87, 140] on div "First Name" at bounding box center [122, 147] width 122 height 15
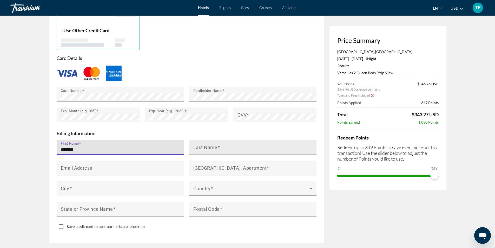
type input "*******"
click at [206, 140] on div "Last Name" at bounding box center [254, 147] width 122 height 15
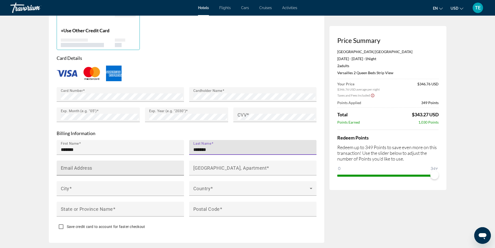
type input "*******"
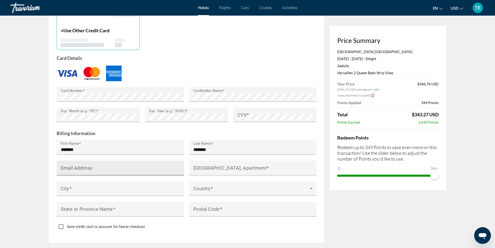
click at [99, 160] on div "Email Address" at bounding box center [122, 167] width 122 height 15
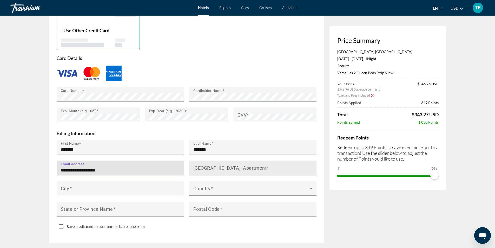
type input "**********"
click at [202, 165] on mat-label "House Number, Street, Apartment" at bounding box center [230, 167] width 74 height 5
click at [202, 167] on input "House Number, Street, Apartment" at bounding box center [254, 170] width 122 height 6
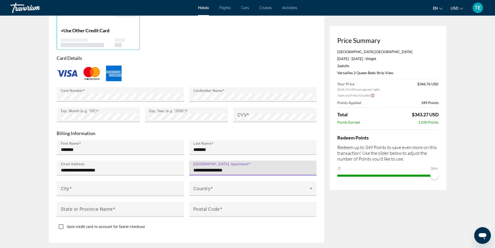
type input "**********"
click at [89, 181] on div "City" at bounding box center [122, 188] width 122 height 15
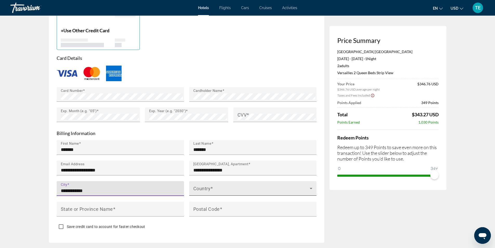
type input "**********"
click at [205, 187] on span "Main content" at bounding box center [251, 190] width 117 height 6
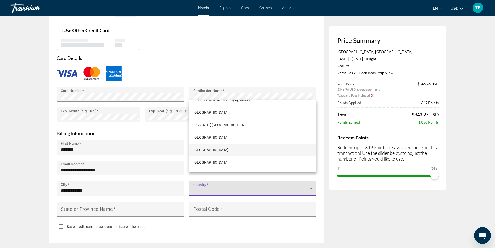
scroll to position [3016, 0]
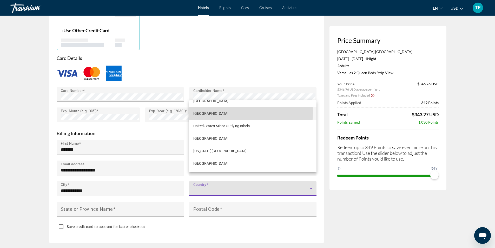
click at [215, 112] on span "United States of America" at bounding box center [210, 113] width 35 height 6
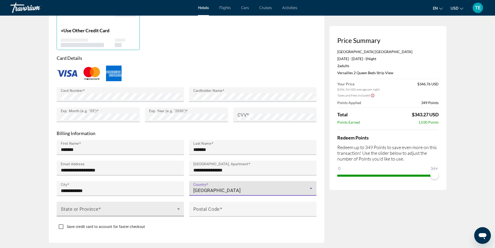
click at [179, 206] on icon "Main content" at bounding box center [179, 209] width 6 height 6
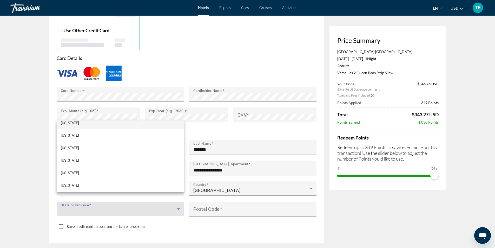
scroll to position [78, 0]
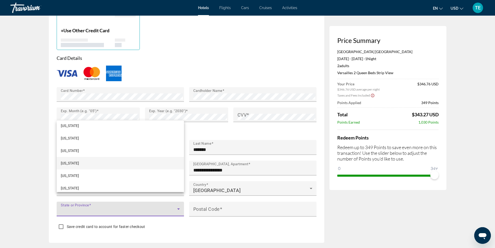
click at [82, 163] on mat-option "Florida" at bounding box center [120, 163] width 127 height 12
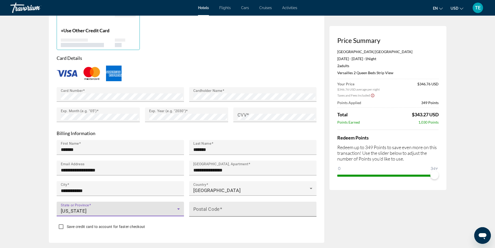
click at [219, 208] on input "Postal Code" at bounding box center [254, 211] width 122 height 6
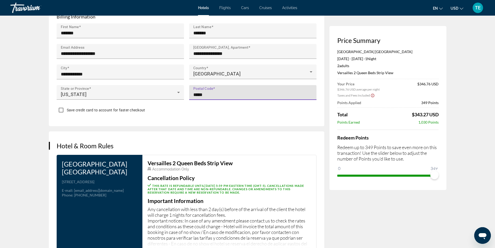
scroll to position [572, 0]
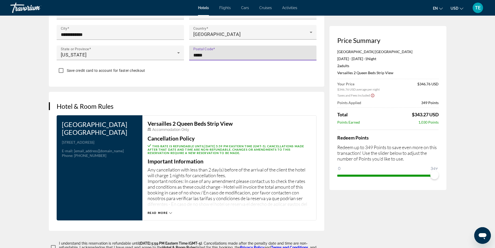
type input "*****"
click at [170, 211] on icon "Main content" at bounding box center [170, 212] width 3 height 3
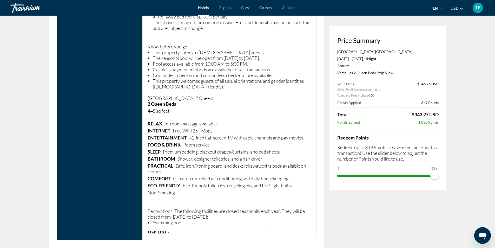
scroll to position [1066, 0]
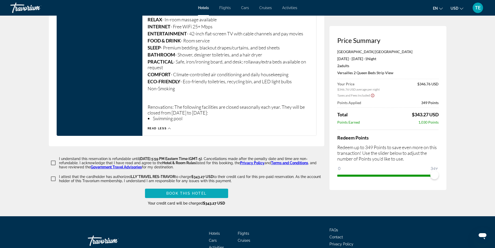
click at [199, 191] on span "Book this hotel" at bounding box center [186, 193] width 40 height 4
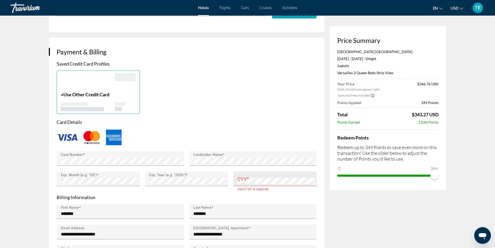
scroll to position [397, 0]
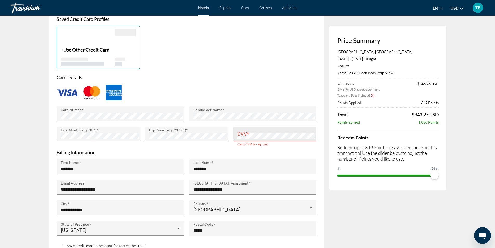
type input "**********"
click at [239, 131] on mat-label "CVV" at bounding box center [242, 133] width 9 height 5
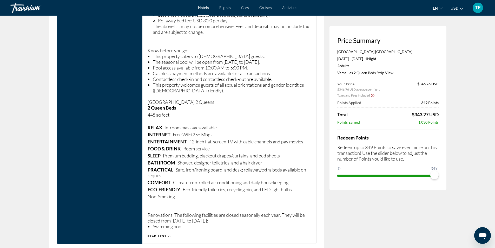
scroll to position [1021, 0]
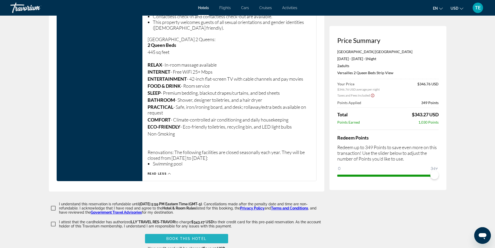
click at [197, 236] on span "Book this hotel" at bounding box center [186, 238] width 40 height 4
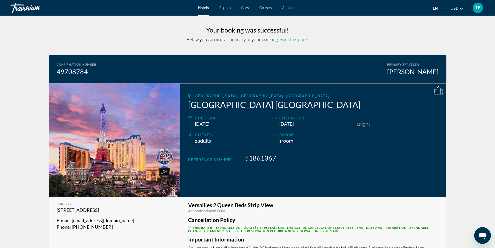
click at [299, 40] on span "Print this page" at bounding box center [294, 39] width 28 height 6
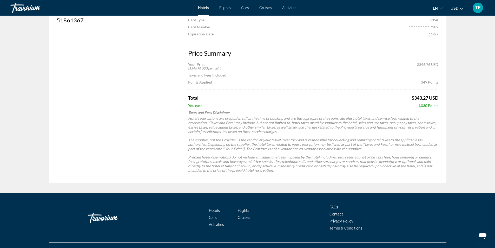
scroll to position [587, 0]
